Goal: Information Seeking & Learning: Check status

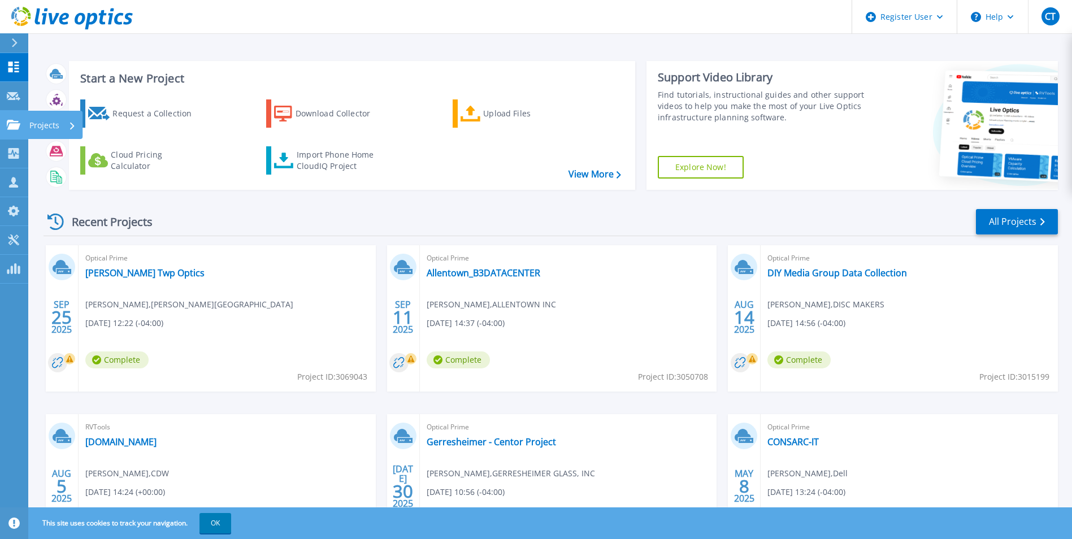
click at [47, 124] on p "Projects" at bounding box center [44, 125] width 30 height 29
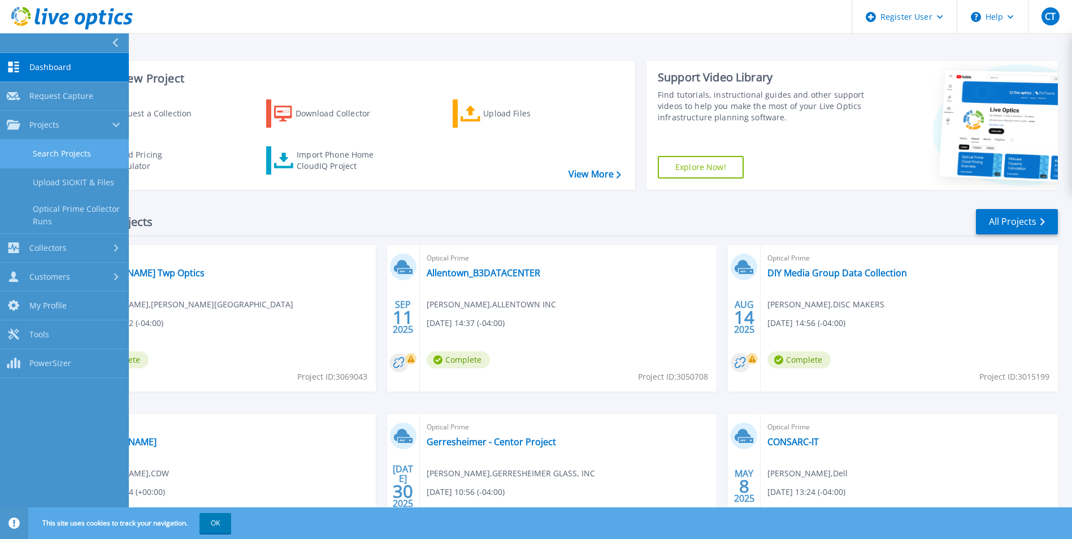
click at [89, 160] on link "Search Projects" at bounding box center [64, 154] width 129 height 29
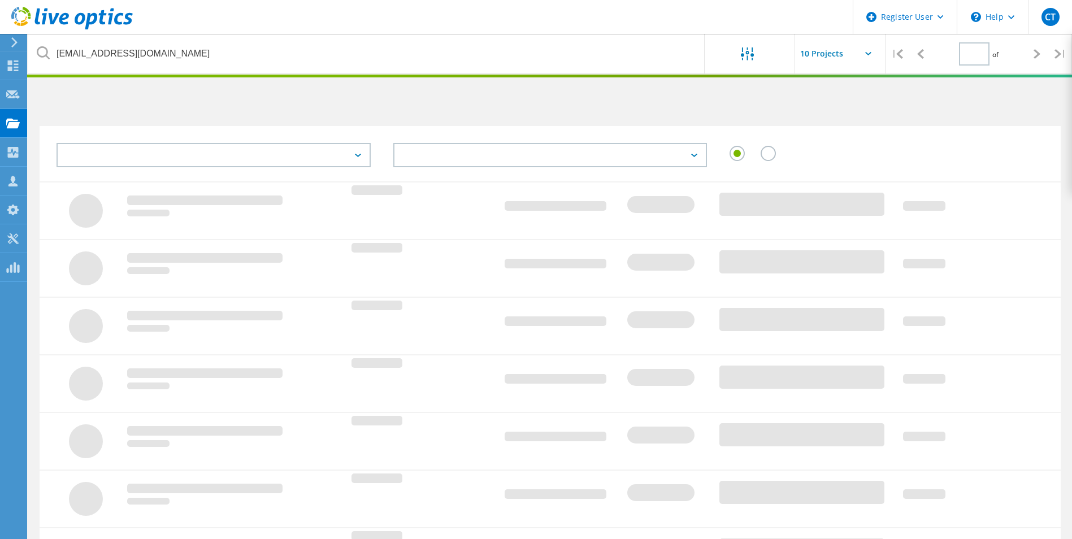
type input "1"
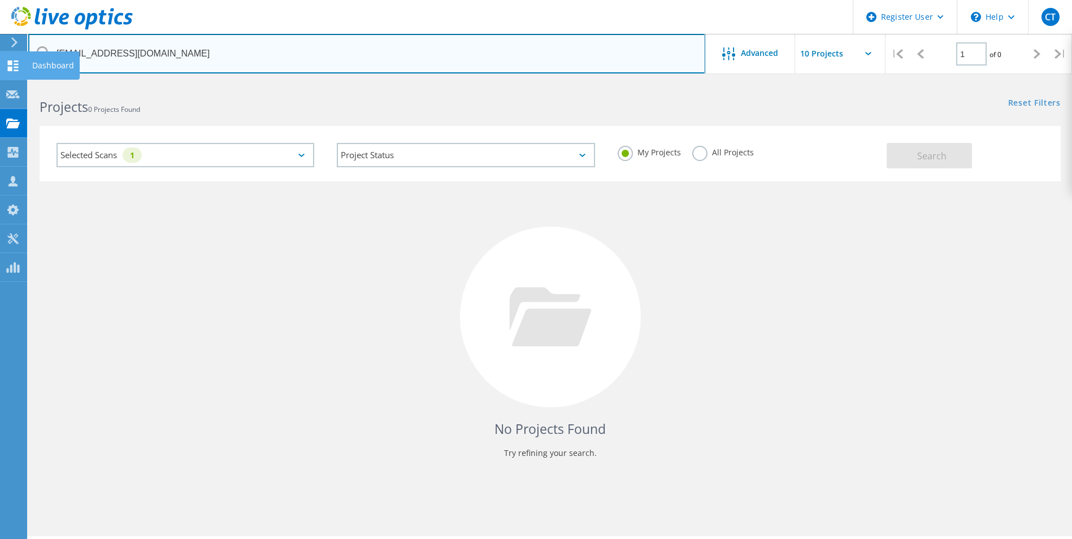
drag, startPoint x: 290, startPoint y: 62, endPoint x: 1, endPoint y: 51, distance: 289.5
click at [1, 82] on div "Register User \n Help Explore Helpful Articles Contact Support CT Dell User [PE…" at bounding box center [536, 326] width 1072 height 488
type input "[DOMAIN_NAME]@sbrs"
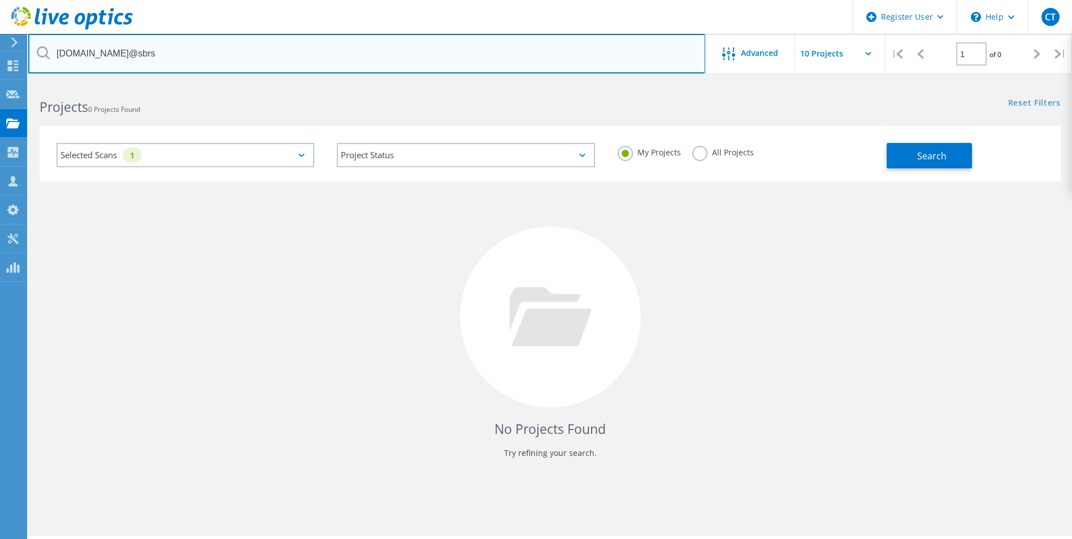
click at [189, 54] on input "[DOMAIN_NAME]@sbrs" at bounding box center [366, 54] width 677 height 40
paste input "[PERSON_NAME][EMAIL_ADDRESS][PERSON_NAME][DOMAIN_NAME]"
type input "[PERSON_NAME][EMAIL_ADDRESS][PERSON_NAME][DOMAIN_NAME]"
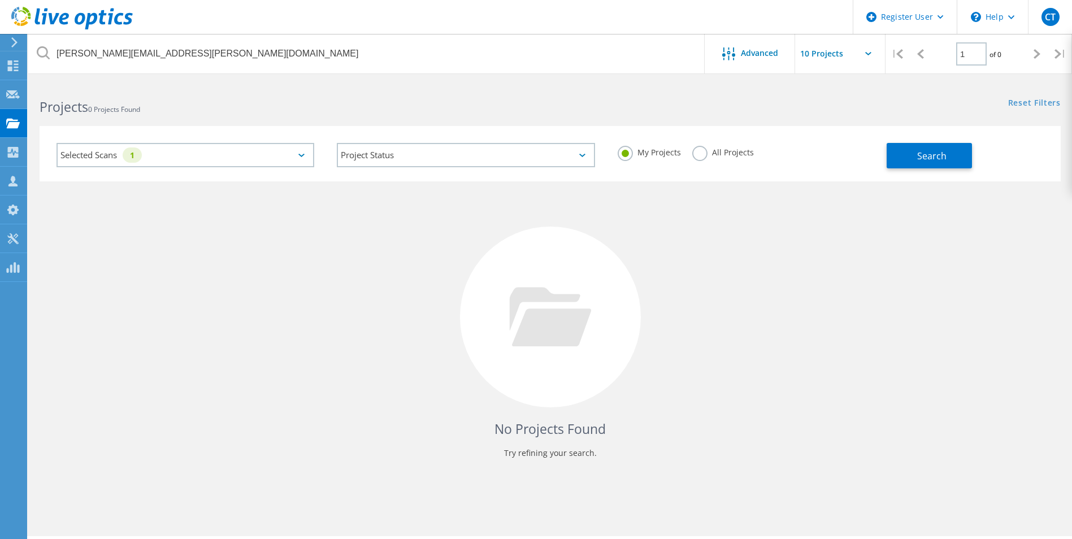
click at [819, 250] on div "No Projects Found Try refining your search." at bounding box center [550, 327] width 1021 height 292
click at [902, 161] on button "Search" at bounding box center [928, 155] width 85 height 25
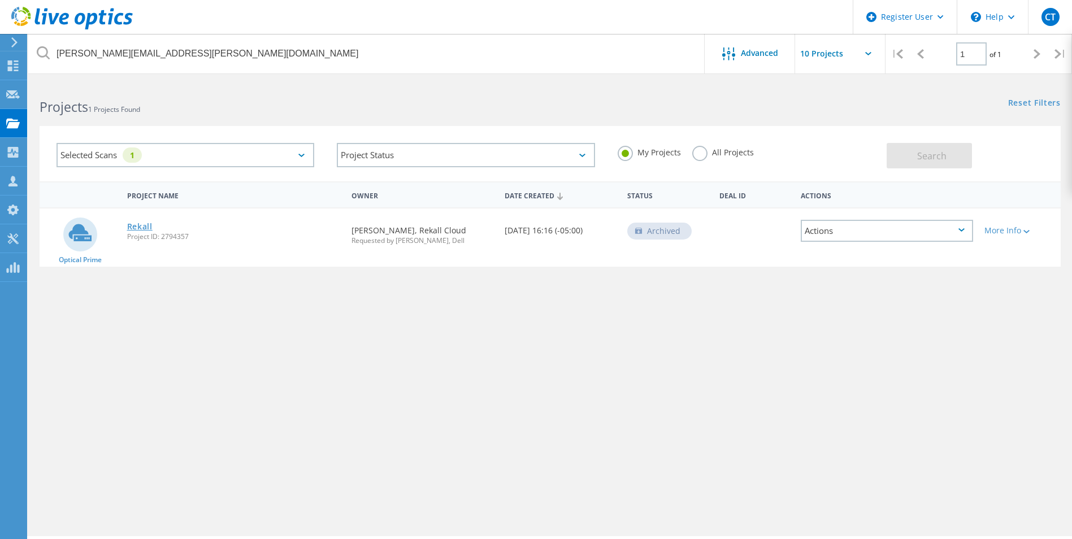
click at [135, 224] on link "Rekall" at bounding box center [139, 227] width 25 height 8
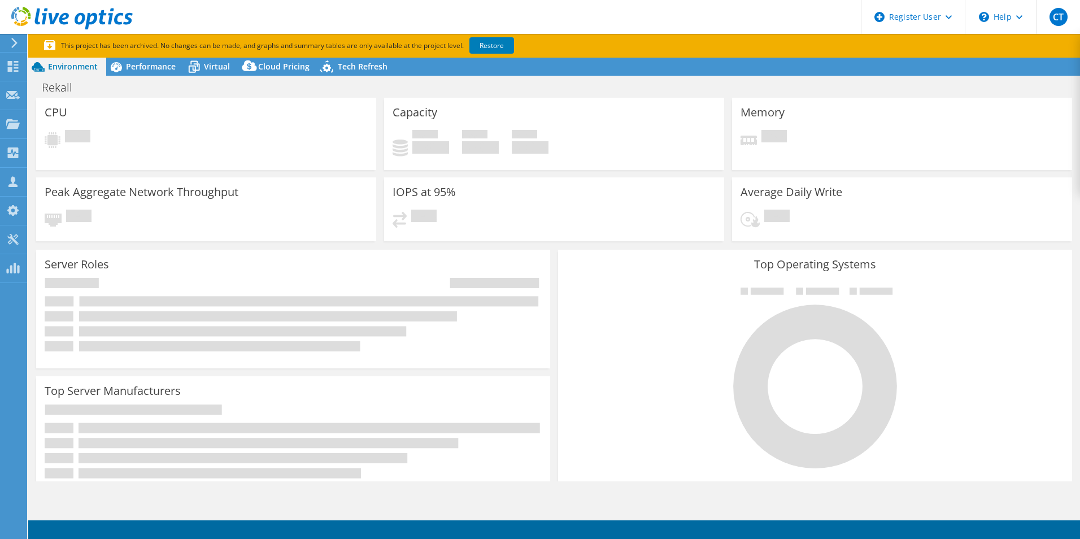
select select "USD"
